Goal: Find specific page/section

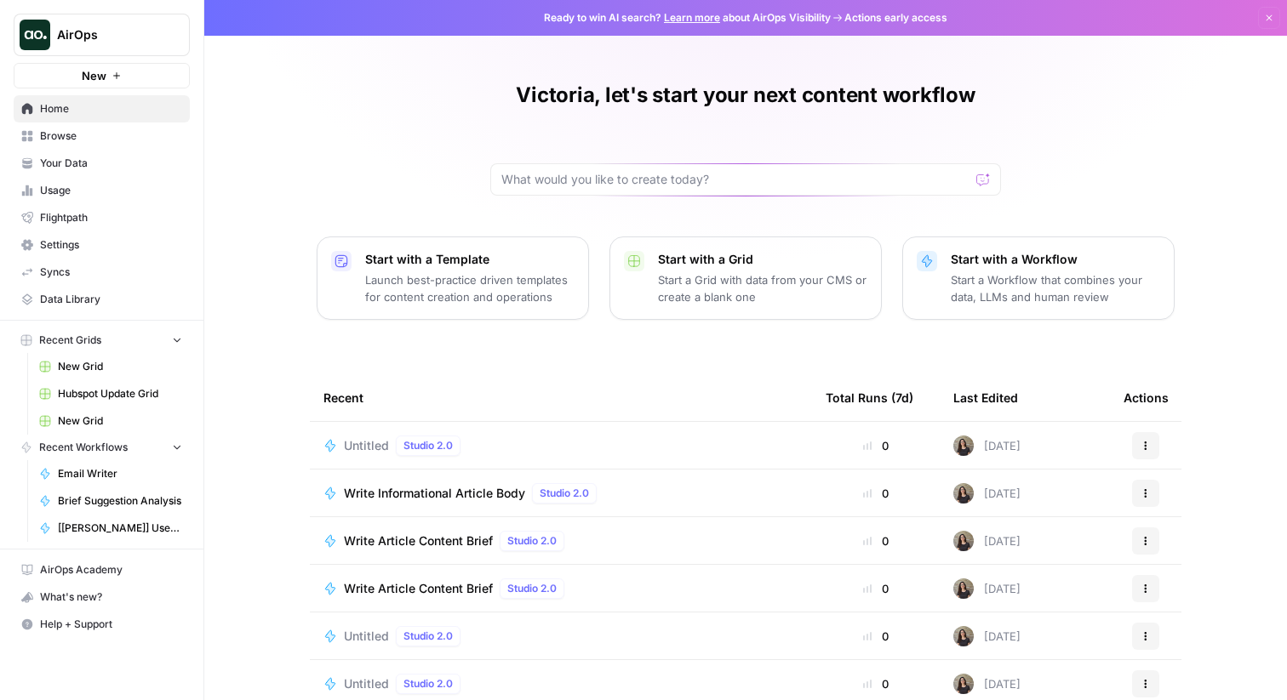
click at [73, 168] on span "Your Data" at bounding box center [111, 163] width 142 height 15
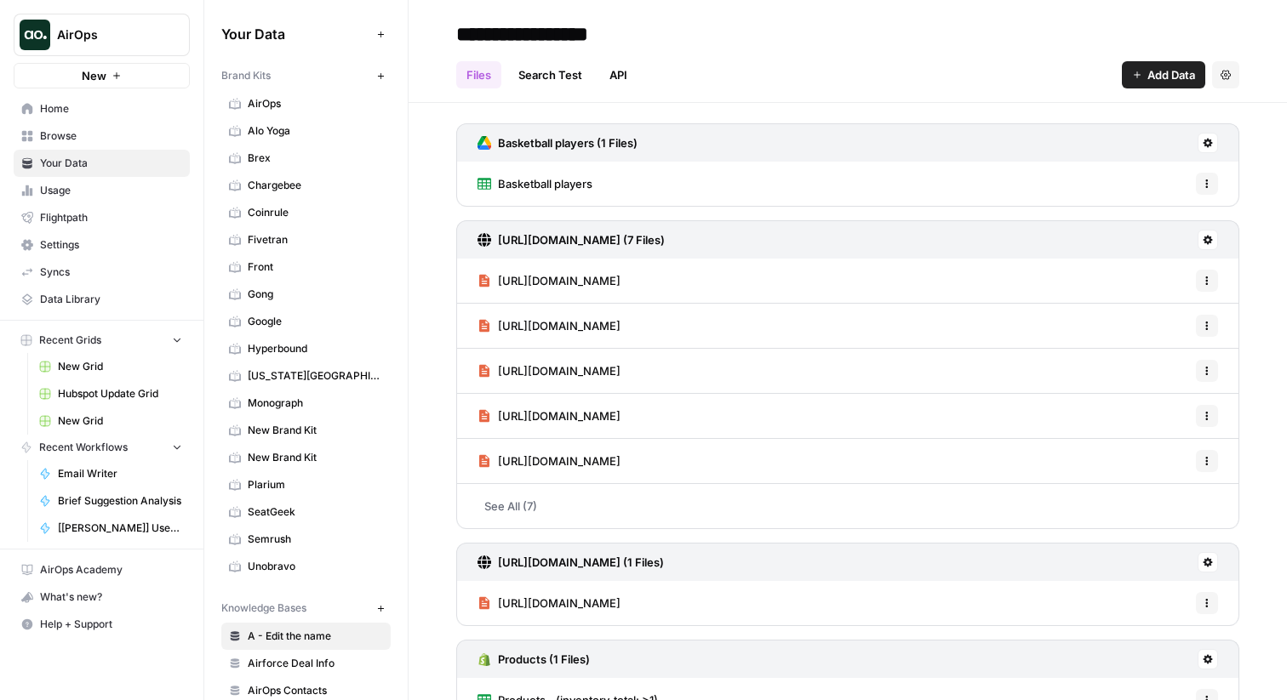
click at [283, 160] on span "Brex" at bounding box center [315, 158] width 135 height 15
